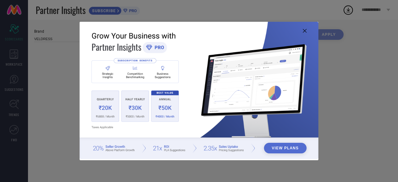
type input "All"
click at [305, 31] on icon at bounding box center [305, 31] width 4 height 4
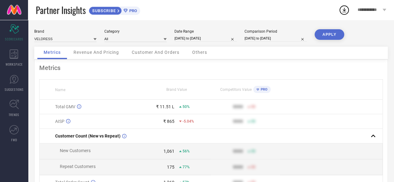
select select "8"
select select "2025"
select select "9"
select select "2025"
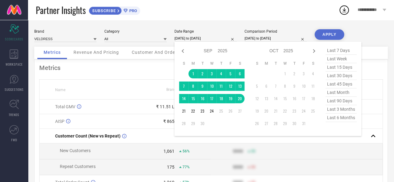
click at [198, 40] on input "01-09-2025 to 20-09-2025" at bounding box center [205, 38] width 62 height 7
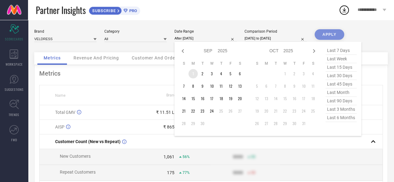
click at [190, 72] on td "1" at bounding box center [192, 73] width 9 height 9
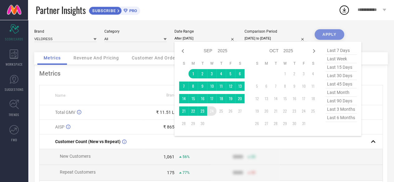
type input "[DATE] to [DATE]"
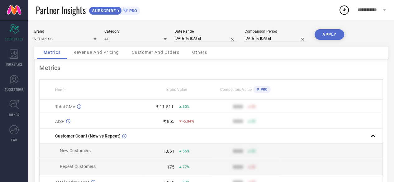
select select "8"
select select "2024"
select select "9"
select select "2024"
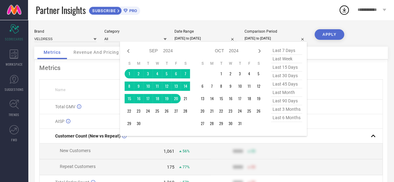
click at [254, 38] on input "01-09-2024 to 20-09-2024" at bounding box center [275, 38] width 62 height 7
click at [258, 51] on icon at bounding box center [258, 50] width 7 height 7
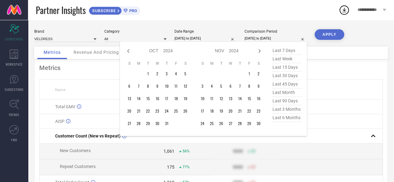
click at [258, 51] on icon at bounding box center [258, 50] width 7 height 7
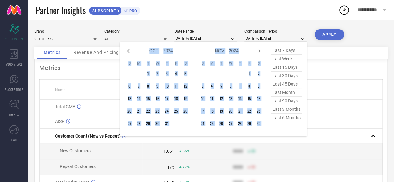
select select "11"
select select "2024"
select select "2025"
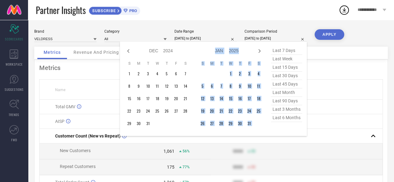
click at [258, 51] on icon at bounding box center [258, 50] width 7 height 7
select select "2025"
select select "1"
select select "2025"
click at [258, 51] on icon at bounding box center [258, 50] width 7 height 7
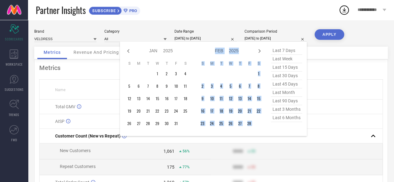
select select "1"
select select "2025"
select select "2"
select select "2025"
click at [258, 51] on icon at bounding box center [258, 50] width 7 height 7
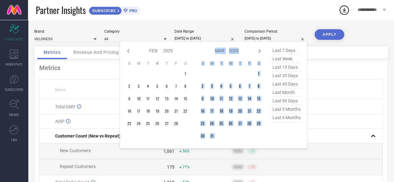
select select "2"
select select "2025"
select select "3"
select select "2025"
click at [258, 51] on icon at bounding box center [258, 50] width 7 height 7
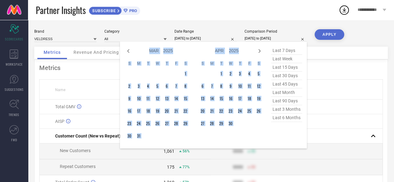
select select "3"
select select "2025"
select select "4"
select select "2025"
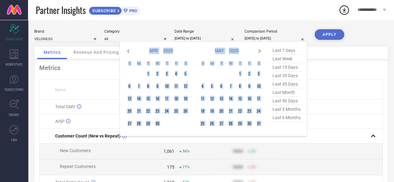
click at [258, 51] on icon at bounding box center [258, 50] width 7 height 7
select select "4"
select select "2025"
select select "5"
select select "2025"
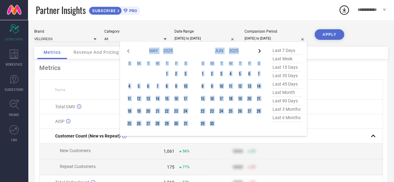
click at [258, 52] on icon at bounding box center [258, 50] width 7 height 7
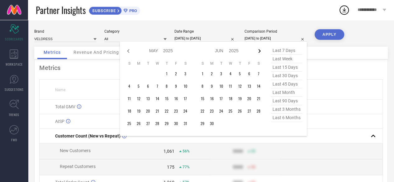
select select "5"
select select "2025"
select select "6"
select select "2025"
click at [261, 51] on icon at bounding box center [258, 50] width 7 height 7
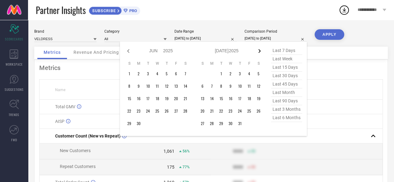
select select "6"
select select "2025"
select select "7"
select select "2025"
click at [261, 51] on icon at bounding box center [258, 50] width 7 height 7
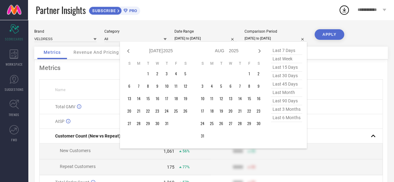
select select "7"
select select "2025"
select select "8"
select select "2025"
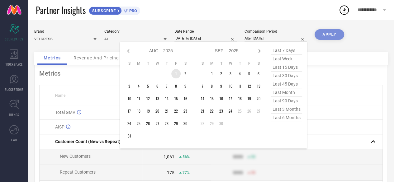
click at [175, 72] on td "1" at bounding box center [175, 73] width 9 height 9
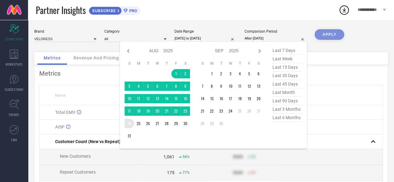
type input "01-08-2025 to 24-08-2025"
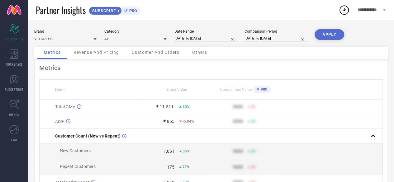
click at [333, 35] on button "APPLY" at bounding box center [329, 34] width 30 height 11
select select "7"
select select "2025"
select select "8"
select select "2025"
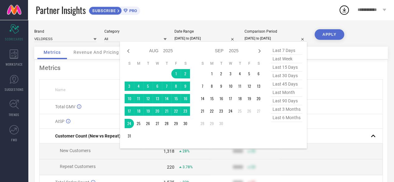
click at [270, 37] on input "01-08-2025 to 24-08-2025" at bounding box center [275, 38] width 62 height 7
click at [127, 51] on icon at bounding box center [127, 50] width 7 height 7
select select "6"
select select "2025"
select select "7"
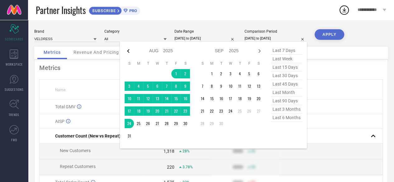
select select "2025"
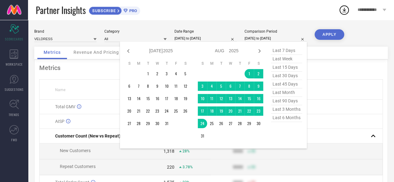
click at [127, 51] on icon at bounding box center [127, 50] width 7 height 7
select select "5"
select select "2025"
select select "6"
select select "2025"
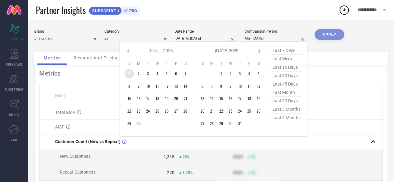
click at [131, 74] on td "1" at bounding box center [128, 73] width 9 height 9
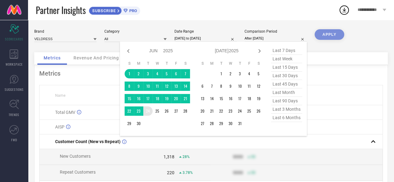
type input "01-06-2025 to 24-06-2025"
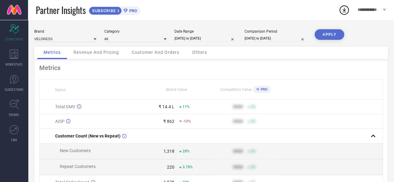
click at [325, 35] on button "APPLY" at bounding box center [329, 34] width 30 height 11
click at [267, 39] on input "01-06-2025 to 24-06-2025" at bounding box center [275, 38] width 62 height 7
select select "5"
select select "2025"
select select "6"
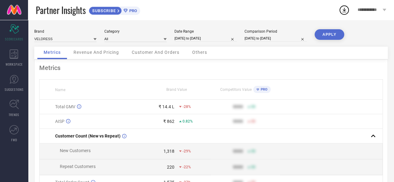
select select "2025"
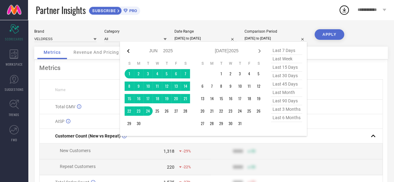
click at [128, 51] on icon at bounding box center [128, 51] width 2 height 4
select select "4"
select select "2025"
select select "5"
select select "2025"
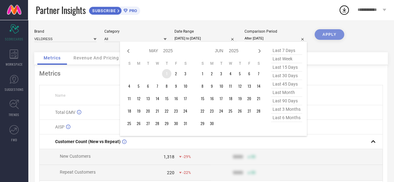
click at [169, 76] on td "1" at bounding box center [166, 73] width 9 height 9
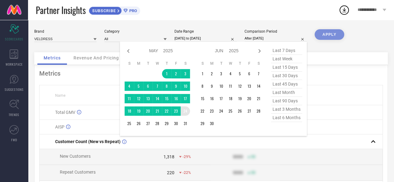
type input "[DATE] to [DATE]"
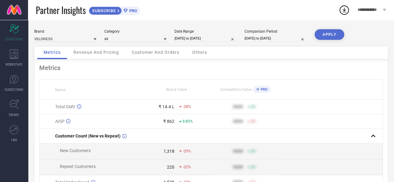
click at [326, 33] on button "APPLY" at bounding box center [329, 34] width 30 height 11
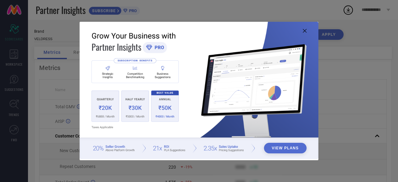
click at [304, 31] on icon at bounding box center [305, 31] width 4 height 4
